Goal: Find specific page/section: Find specific page/section

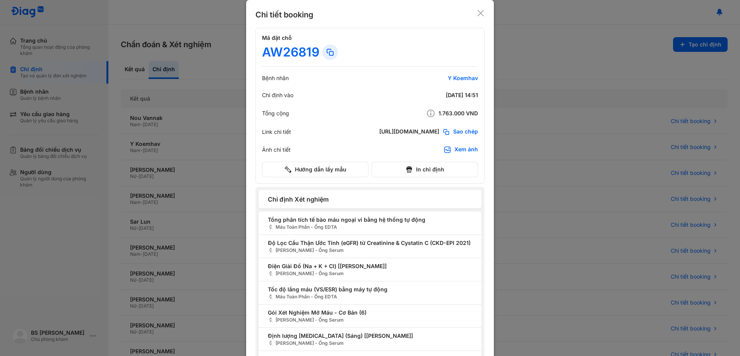
click at [481, 14] on icon at bounding box center [481, 13] width 8 height 8
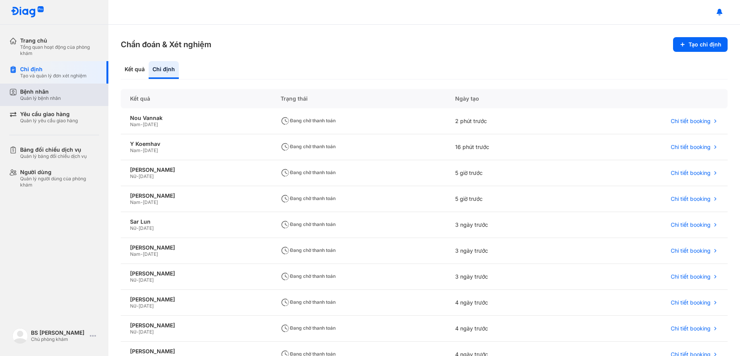
click at [34, 94] on div "Bệnh nhân" at bounding box center [40, 91] width 41 height 7
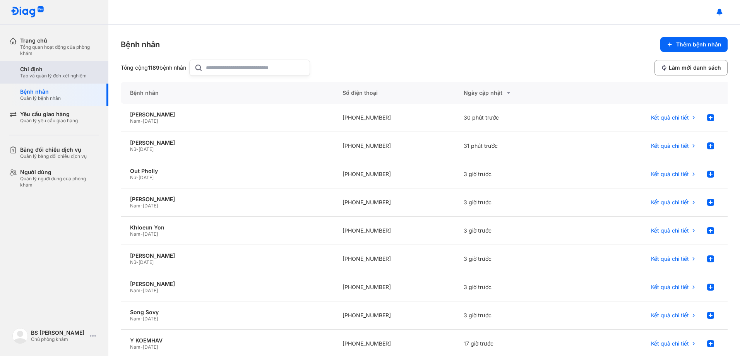
click at [52, 70] on div "Chỉ định" at bounding box center [53, 69] width 67 height 7
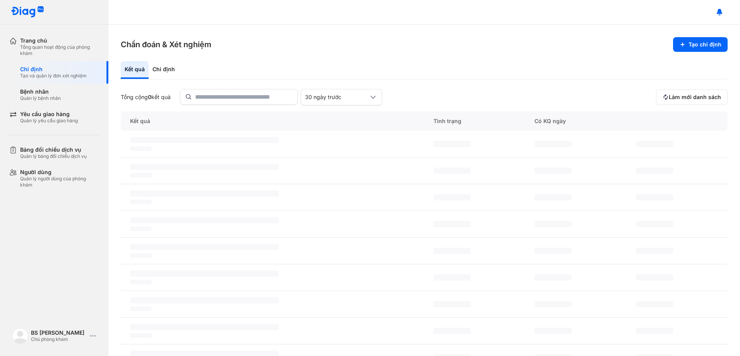
click at [131, 69] on div "Kết quả" at bounding box center [135, 70] width 28 height 18
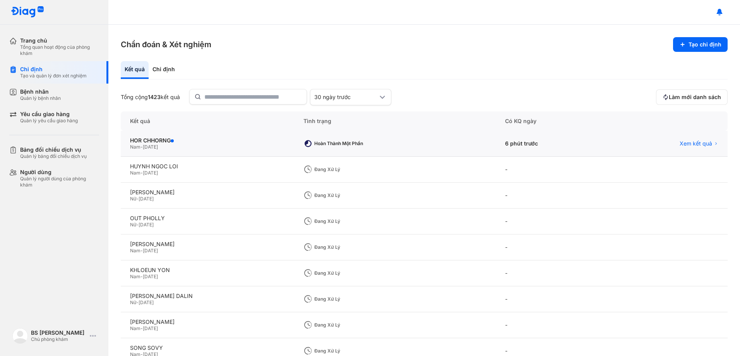
click at [148, 135] on div "HOR CHHORNG Nam - [DATE]" at bounding box center [208, 144] width 174 height 26
